Goal: Transaction & Acquisition: Purchase product/service

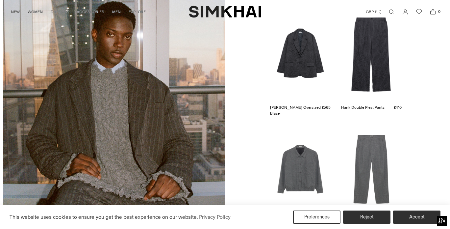
scroll to position [1447, 0]
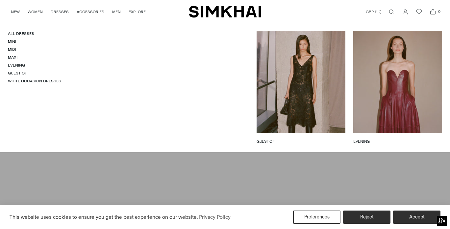
click at [24, 81] on link "White Occasion Dresses" at bounding box center [34, 81] width 53 height 5
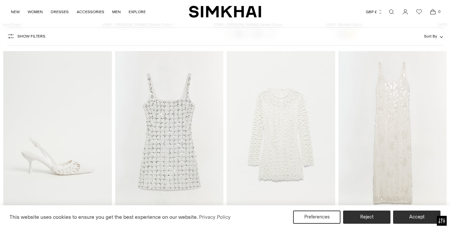
scroll to position [1118, 0]
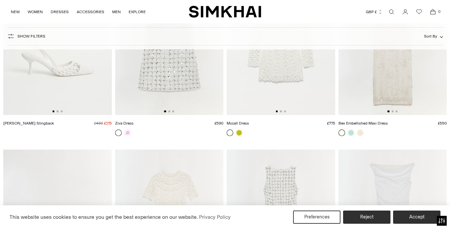
click at [145, 111] on img at bounding box center [169, 33] width 109 height 162
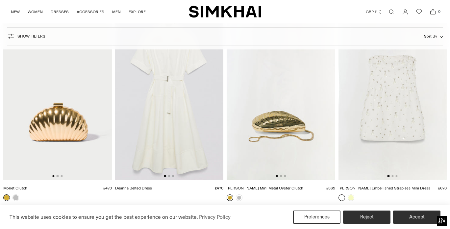
scroll to position [2829, 0]
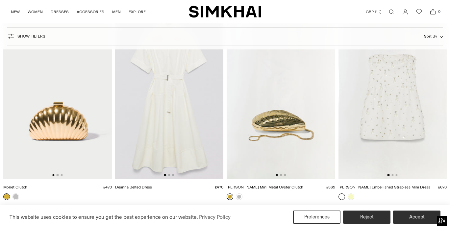
drag, startPoint x: 363, startPoint y: 173, endPoint x: 351, endPoint y: 154, distance: 22.5
click at [351, 154] on img at bounding box center [392, 97] width 109 height 162
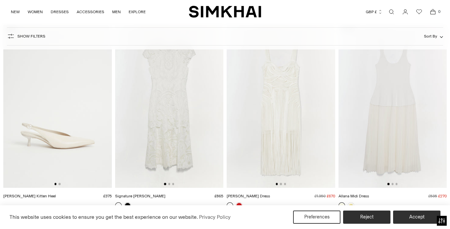
scroll to position [3026, 0]
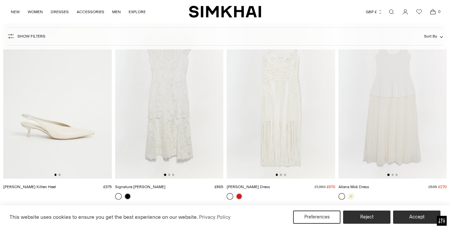
drag, startPoint x: 286, startPoint y: 111, endPoint x: 266, endPoint y: 202, distance: 93.1
click at [266, 202] on div at bounding box center [281, 199] width 109 height 12
click at [238, 174] on img at bounding box center [281, 97] width 109 height 162
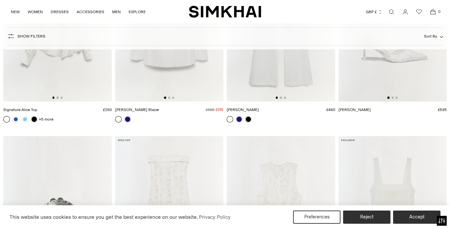
scroll to position [2084, 0]
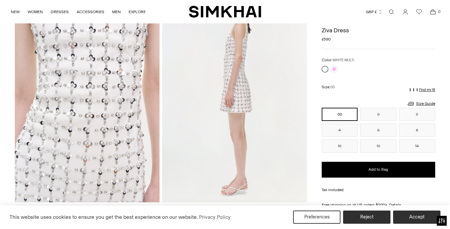
scroll to position [230, 0]
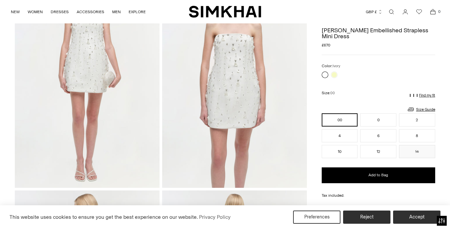
scroll to position [66, 0]
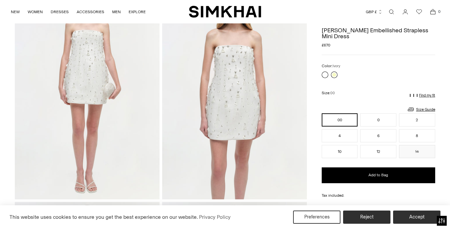
click at [335, 72] on link at bounding box center [334, 75] width 7 height 7
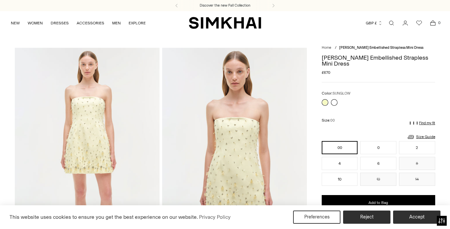
click at [335, 99] on link at bounding box center [334, 102] width 7 height 7
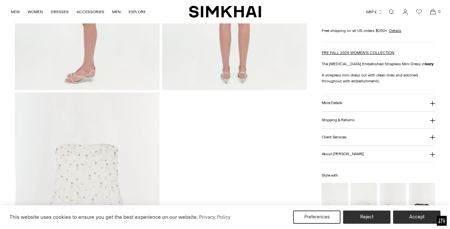
scroll to position [493, 0]
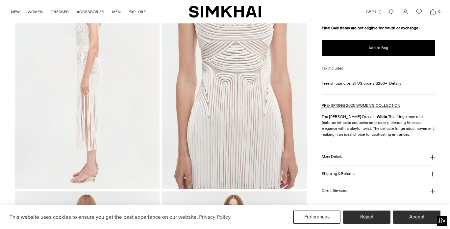
scroll to position [460, 0]
